Goal: Task Accomplishment & Management: Manage account settings

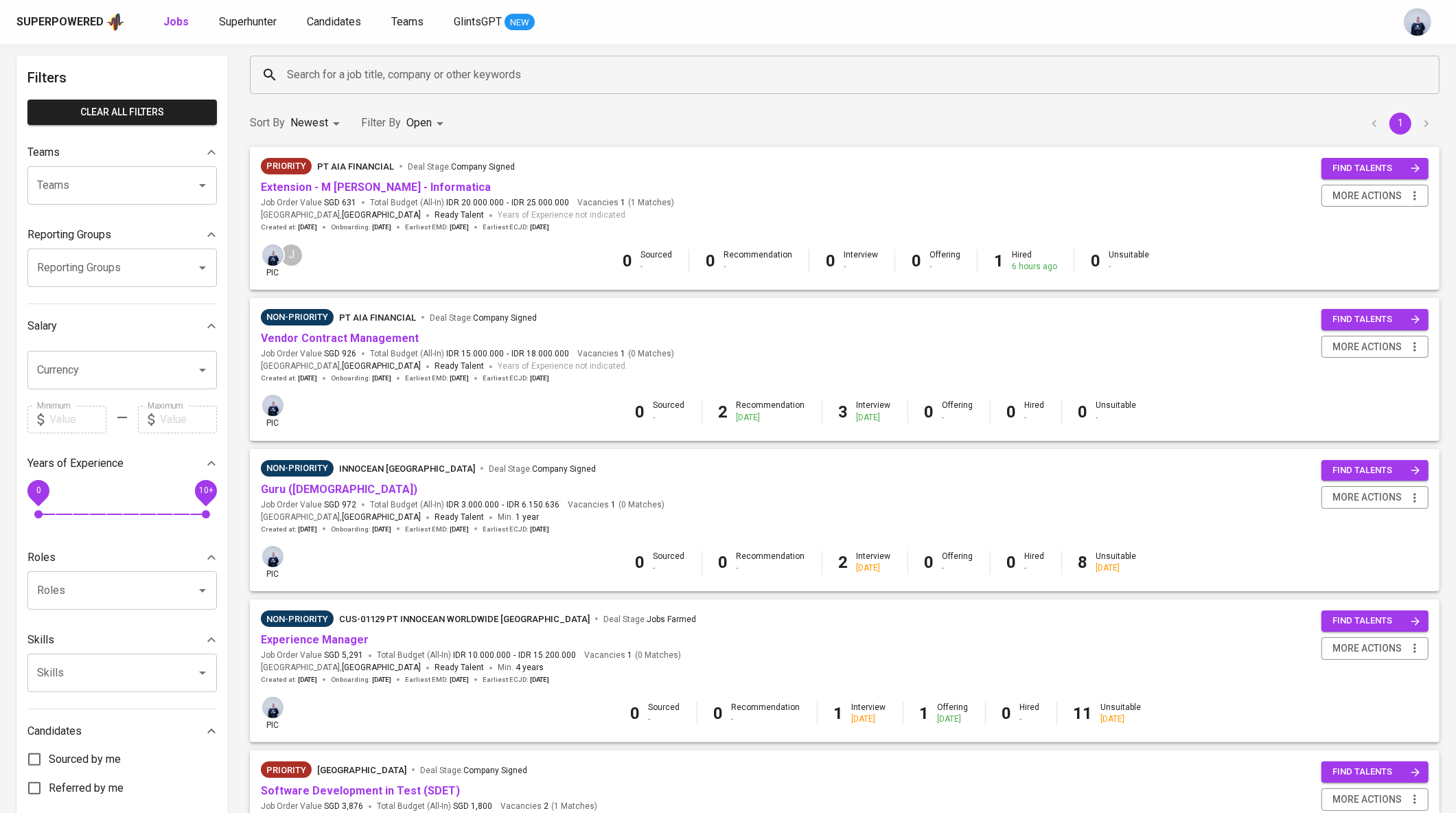
scroll to position [57, 0]
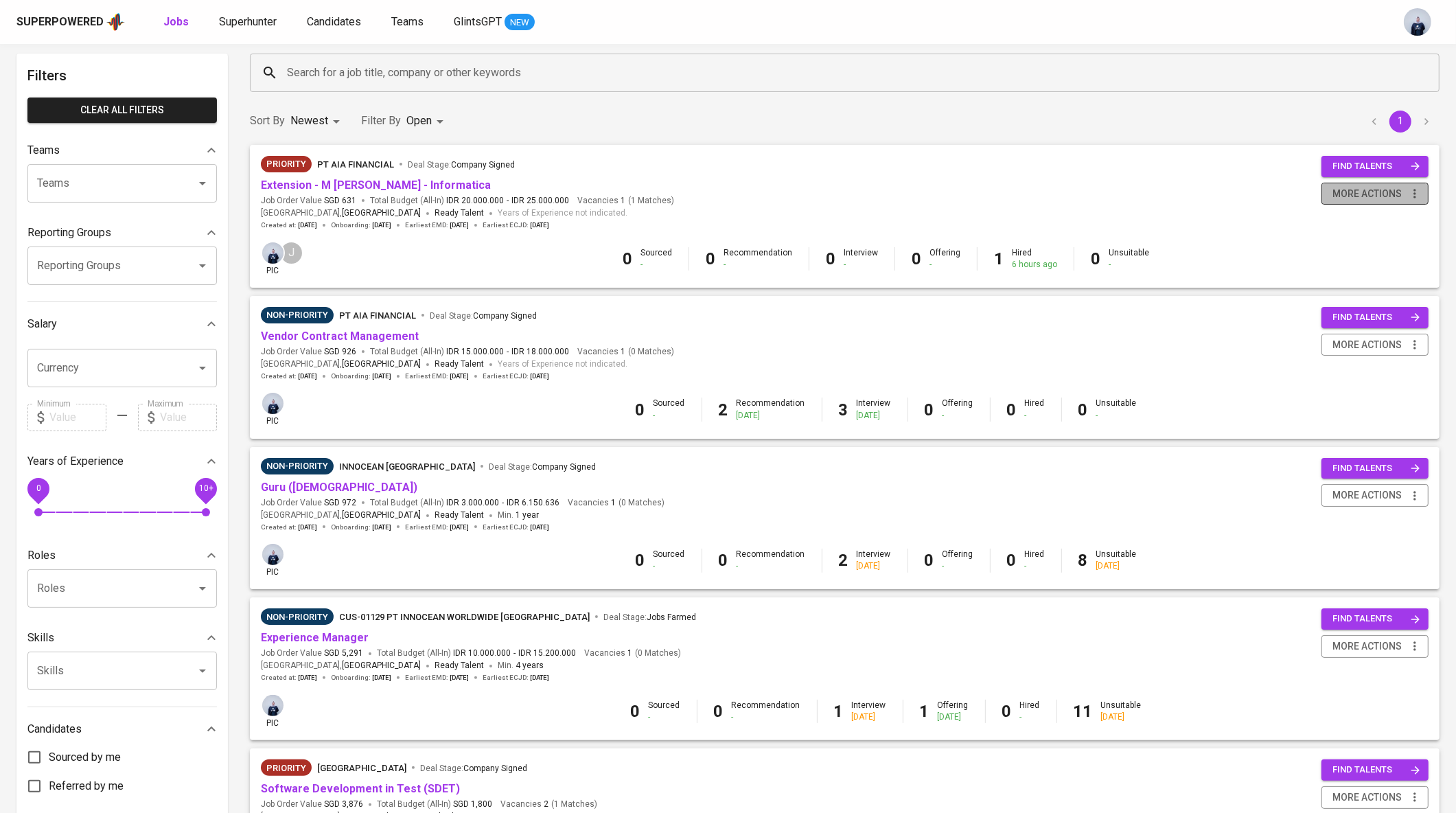
click at [1347, 190] on span "more actions" at bounding box center [1368, 194] width 69 height 17
click at [1335, 290] on div "Close Job" at bounding box center [1357, 290] width 121 height 15
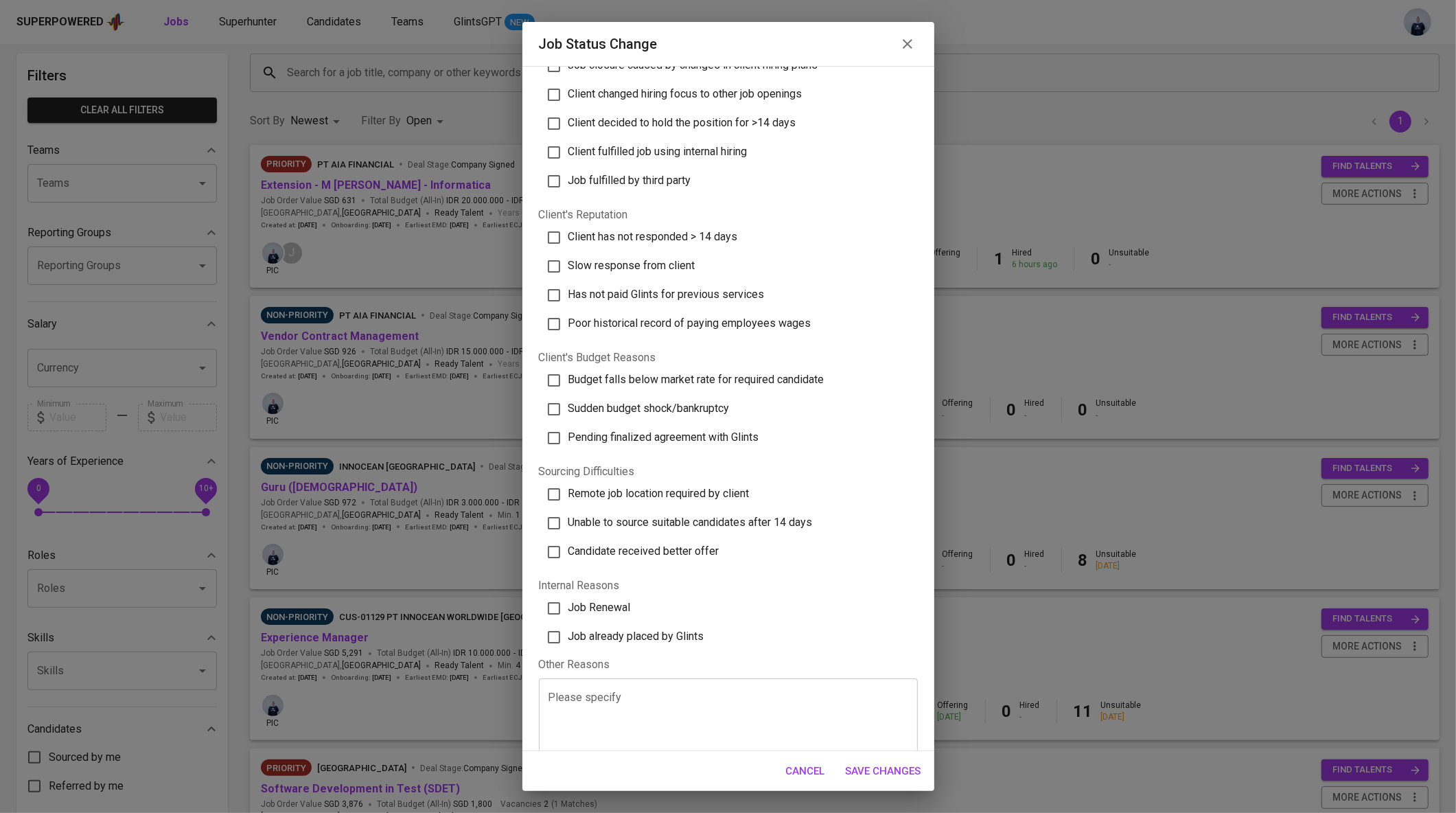
scroll to position [97, 0]
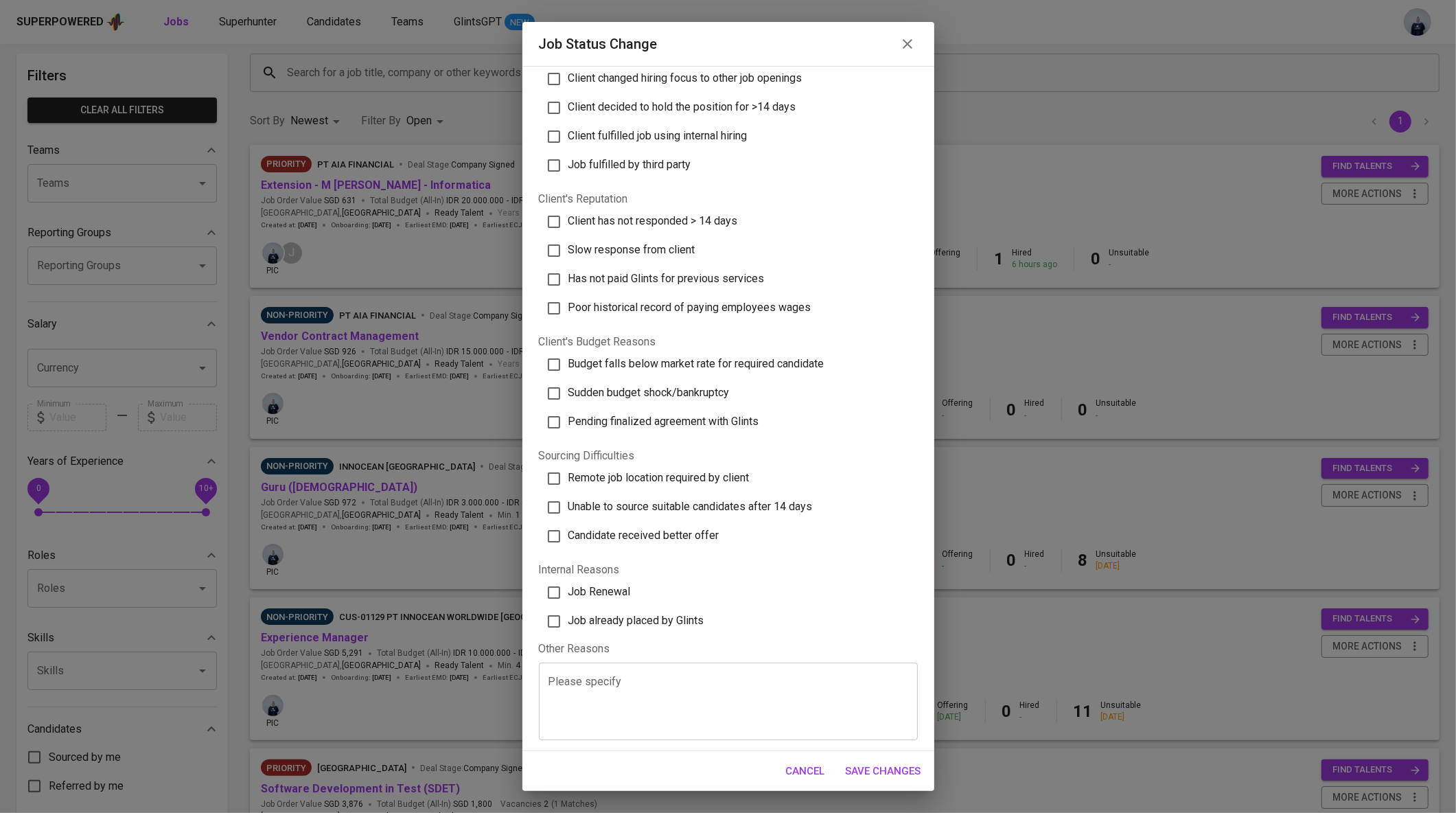
click at [670, 619] on span "Job already placed by Glints" at bounding box center [636, 620] width 136 height 13
click at [568, 619] on input "Job already placed by Glints" at bounding box center [553, 621] width 29 height 29
checkbox input "true"
click at [859, 773] on span "Save Changes" at bounding box center [883, 771] width 75 height 18
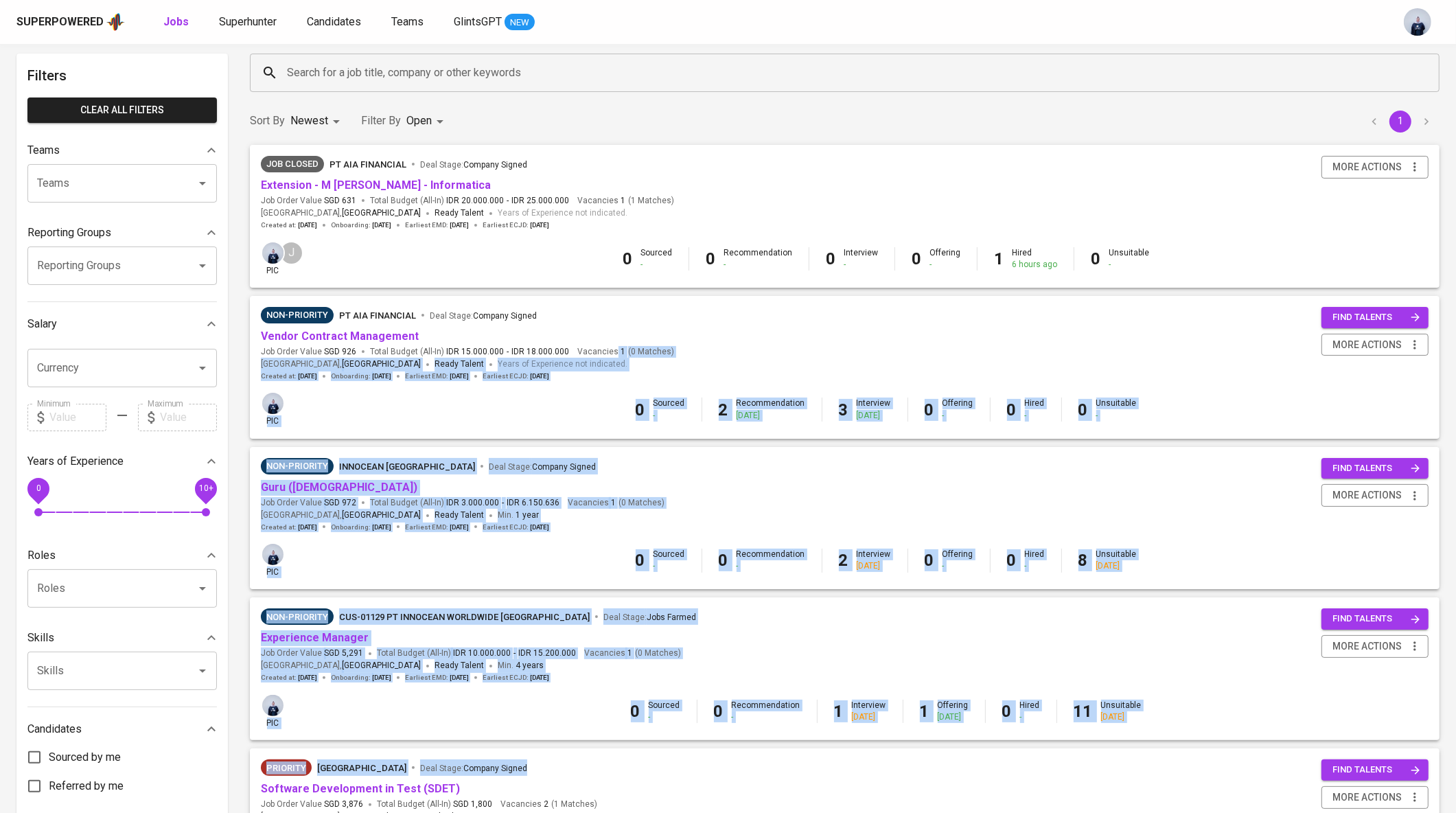
drag, startPoint x: 859, startPoint y: 773, endPoint x: 800, endPoint y: 350, distance: 427.1
click at [800, 350] on div "Job Closed PT AIA FINANCIAL Deal Stage : Company Signed Extension - M Rafii Ami…" at bounding box center [844, 521] width 1207 height 754
click at [798, 88] on div "Search for a job title, company or other keywords" at bounding box center [845, 73] width 1190 height 38
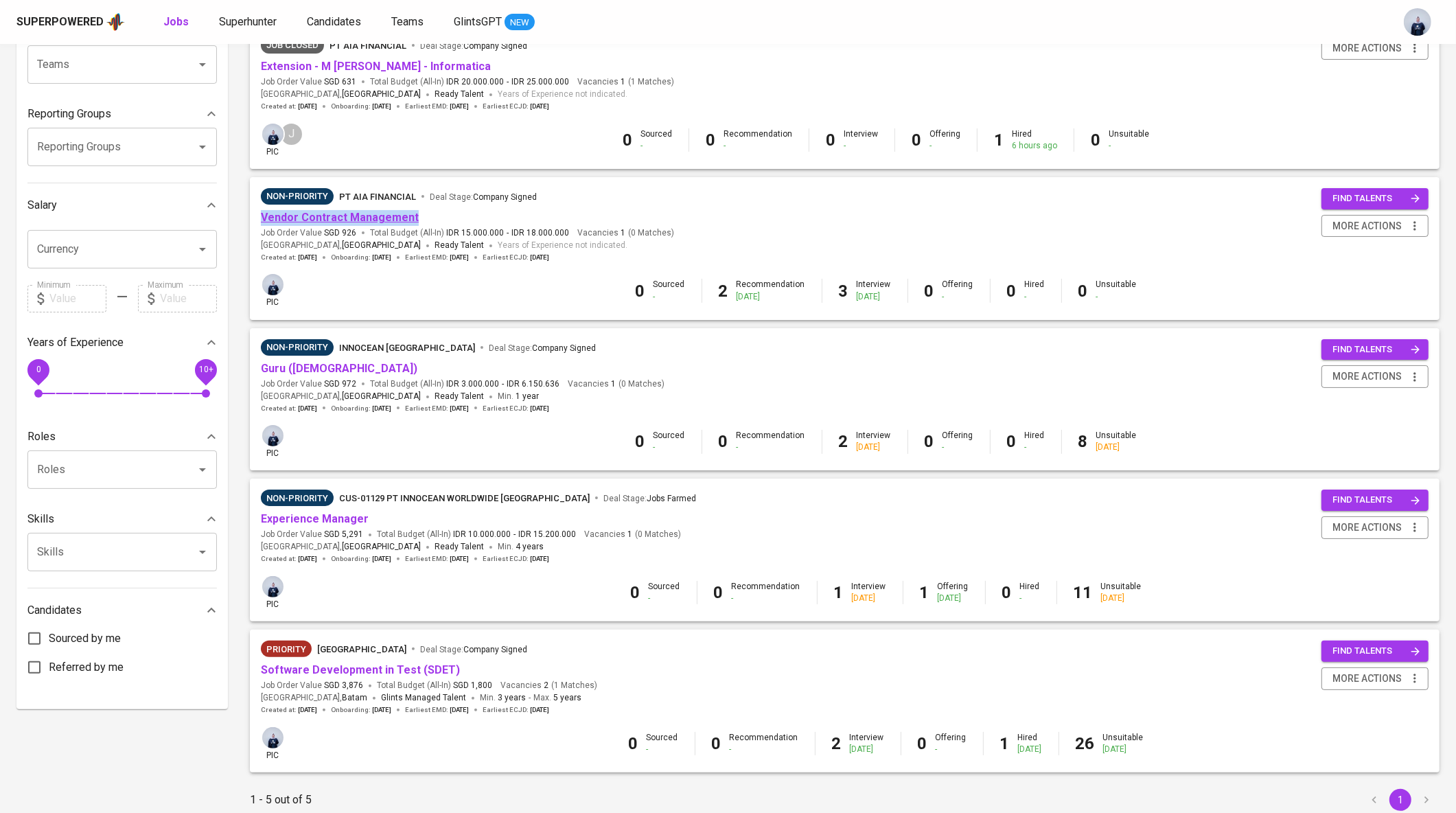
scroll to position [227, 0]
